Goal: Information Seeking & Learning: Learn about a topic

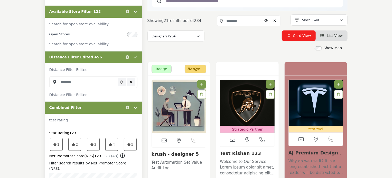
scroll to position [128, 0]
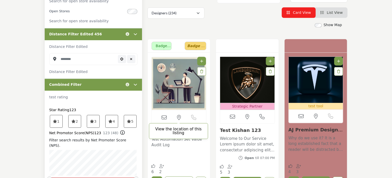
click at [179, 118] on icon at bounding box center [179, 117] width 4 height 5
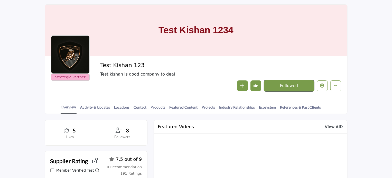
scroll to position [103, 0]
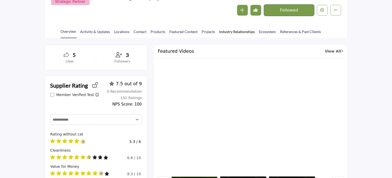
click at [238, 31] on link "Industry Relationships" at bounding box center [237, 33] width 36 height 9
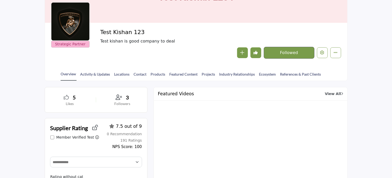
scroll to position [51, 0]
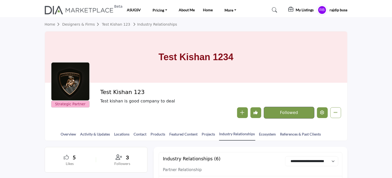
click at [319, 112] on button "Edit company" at bounding box center [322, 113] width 11 height 11
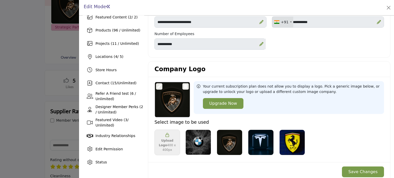
scroll to position [128, 0]
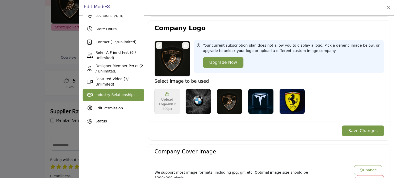
click at [113, 97] on span "Industry Relationships" at bounding box center [116, 95] width 40 height 4
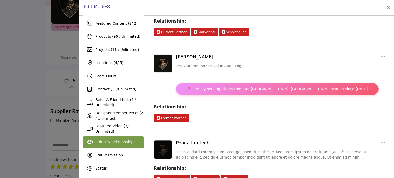
scroll to position [128, 0]
